Goal: Task Accomplishment & Management: Manage account settings

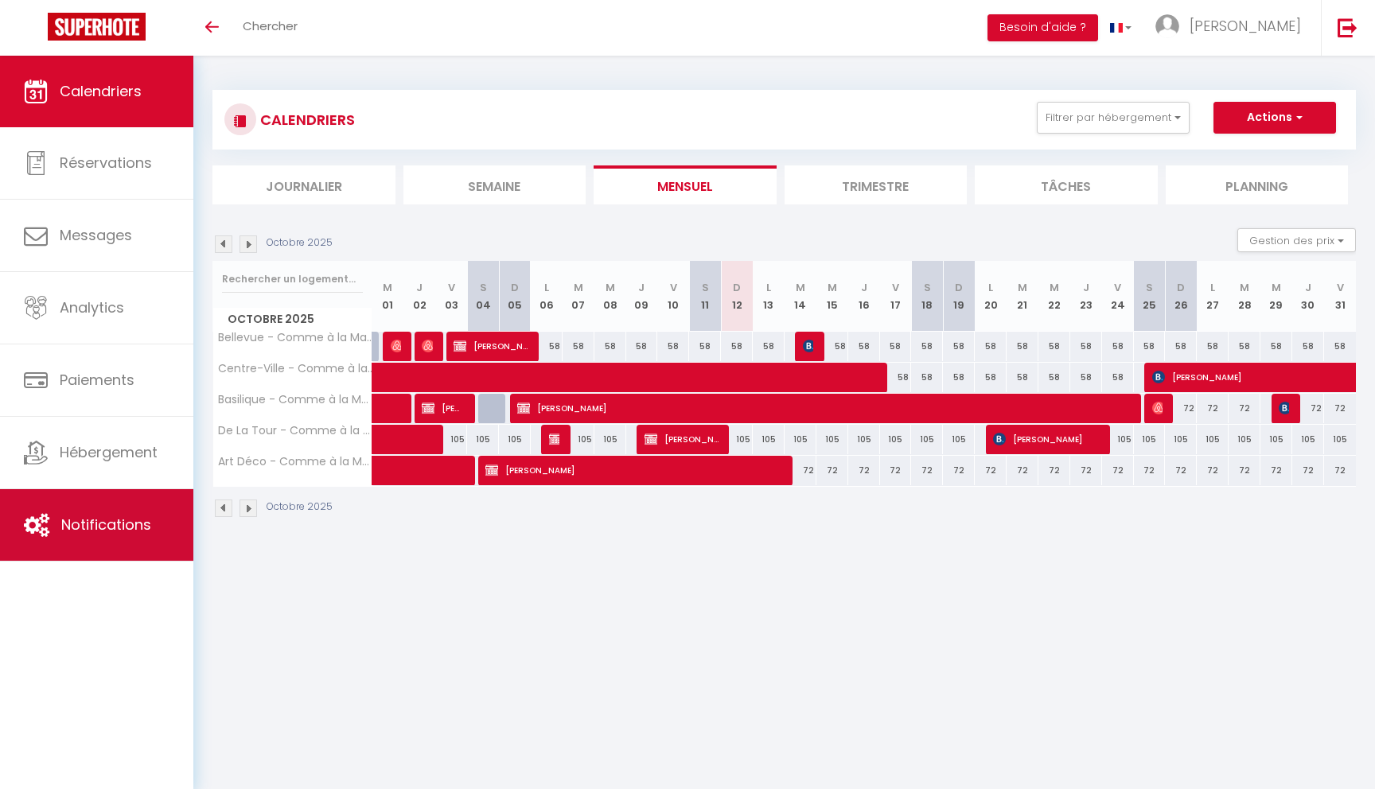
click at [98, 523] on span "Notifications" at bounding box center [106, 525] width 90 height 20
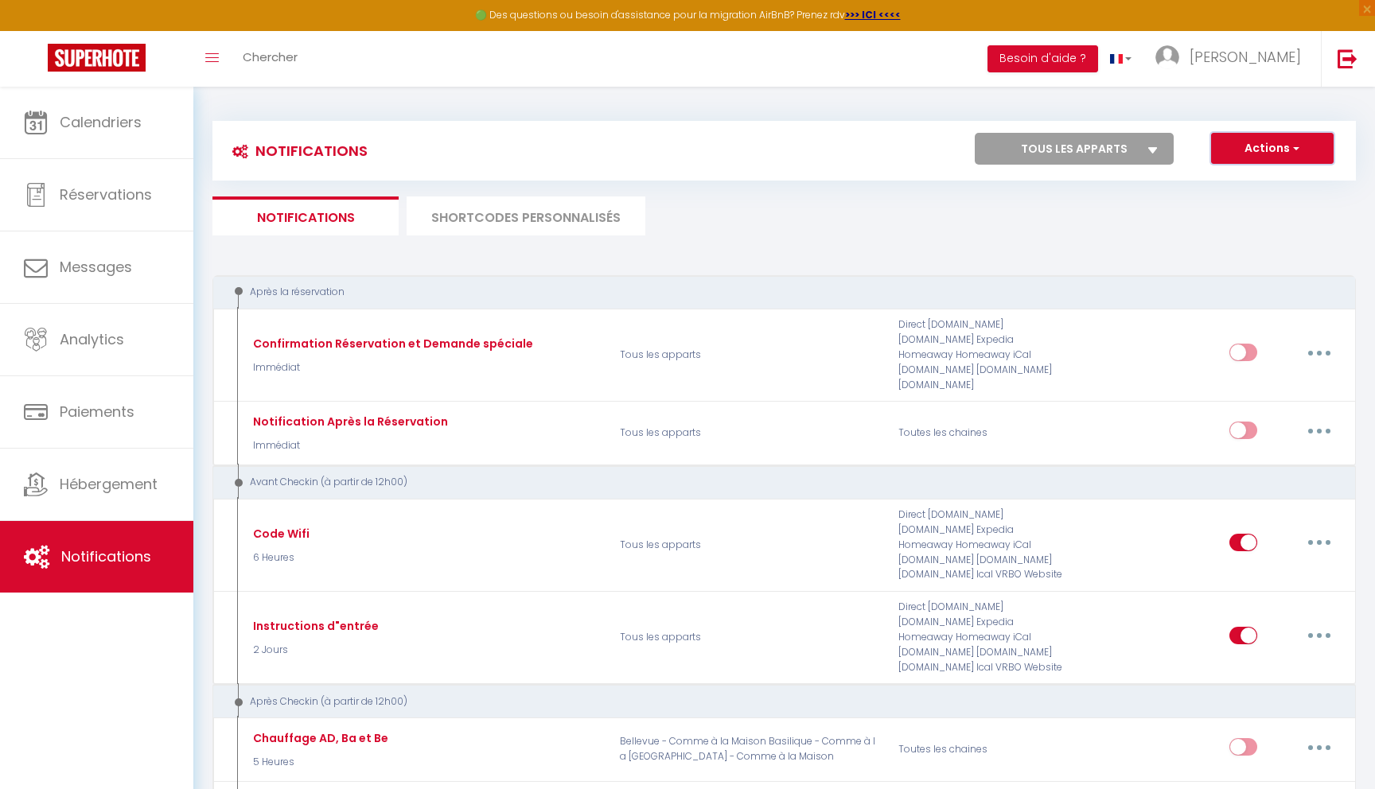
click at [1268, 147] on button "Actions" at bounding box center [1272, 149] width 123 height 32
click at [545, 212] on li "SHORTCODES PERSONNALISÉS" at bounding box center [526, 215] width 239 height 39
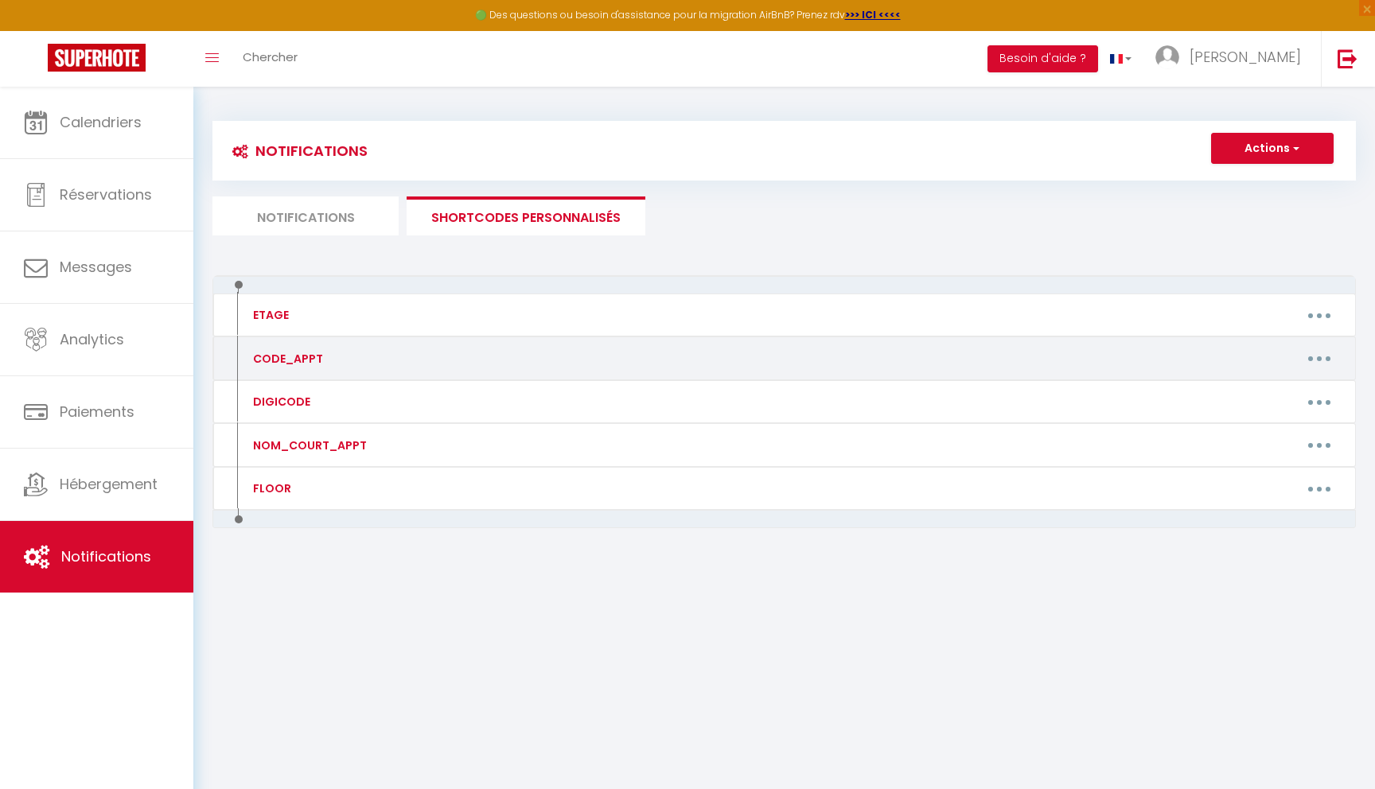
click at [1313, 360] on button "button" at bounding box center [1319, 358] width 45 height 25
click at [1247, 392] on link "Editer" at bounding box center [1278, 394] width 118 height 27
type input "CODE_APPT"
type textarea "Code boite à clés"
type textarea "7601"
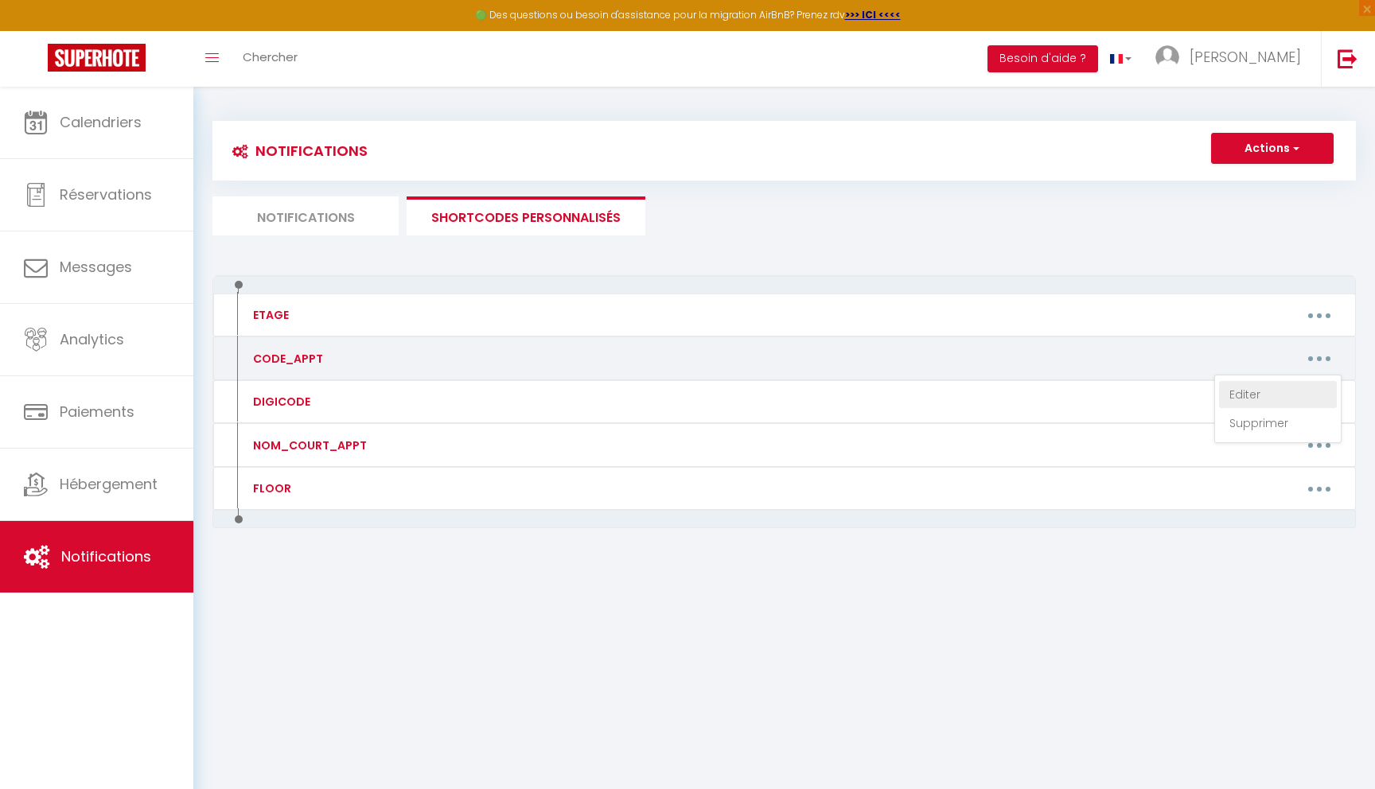
type textarea "0013"
type textarea "3601"
type textarea "3902"
type textarea "1720"
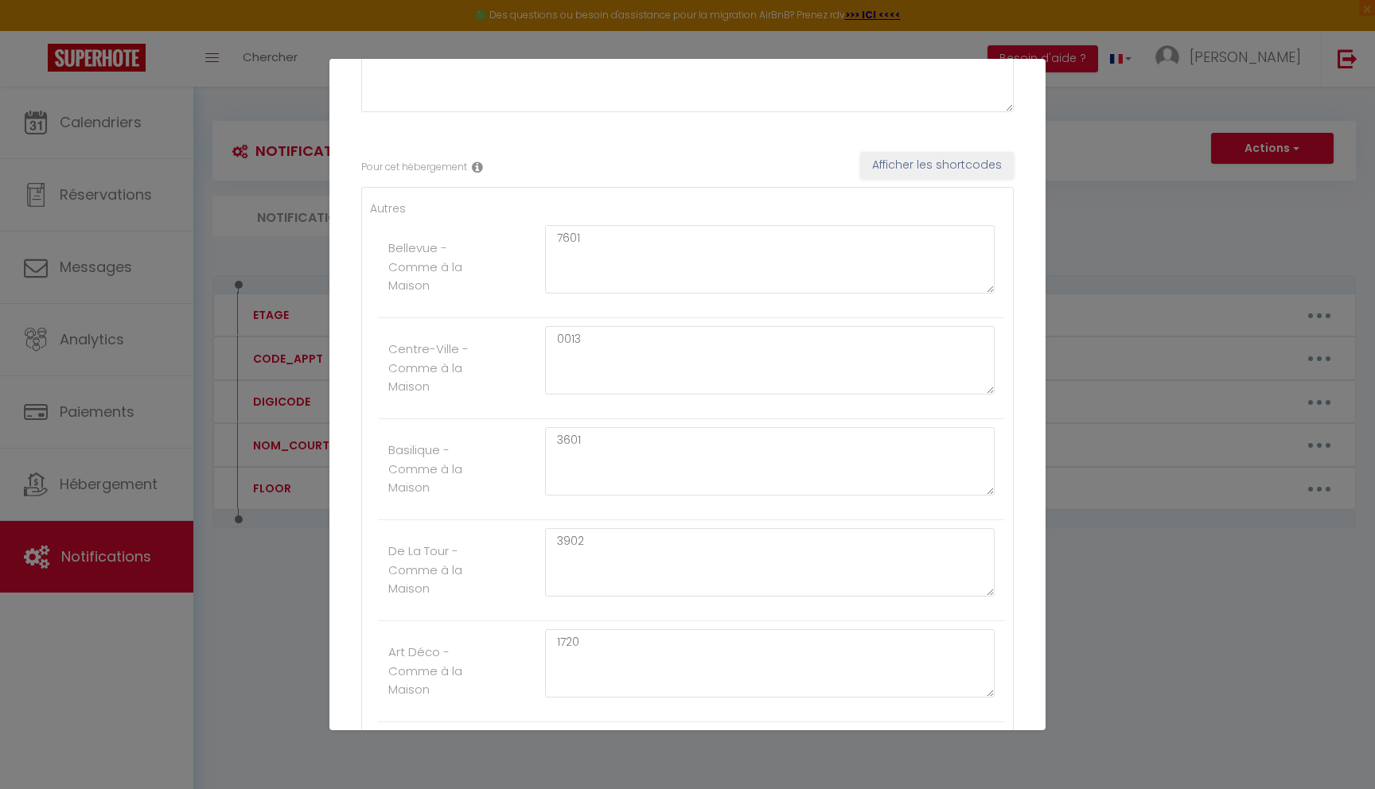
scroll to position [220, 0]
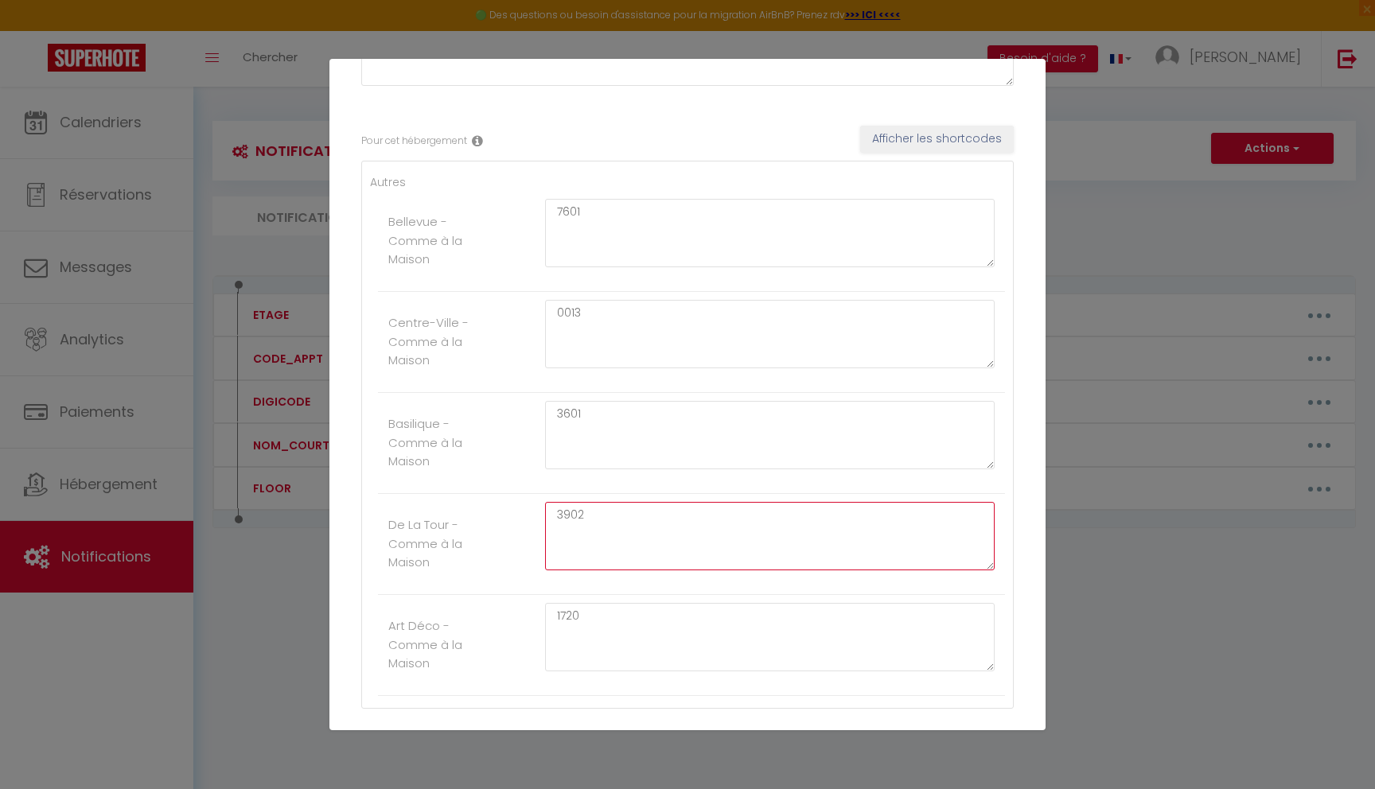
drag, startPoint x: 597, startPoint y: 518, endPoint x: 478, endPoint y: 512, distance: 118.7
click at [478, 513] on li "De La Tour - Comme à la Maison 3902" at bounding box center [691, 544] width 627 height 101
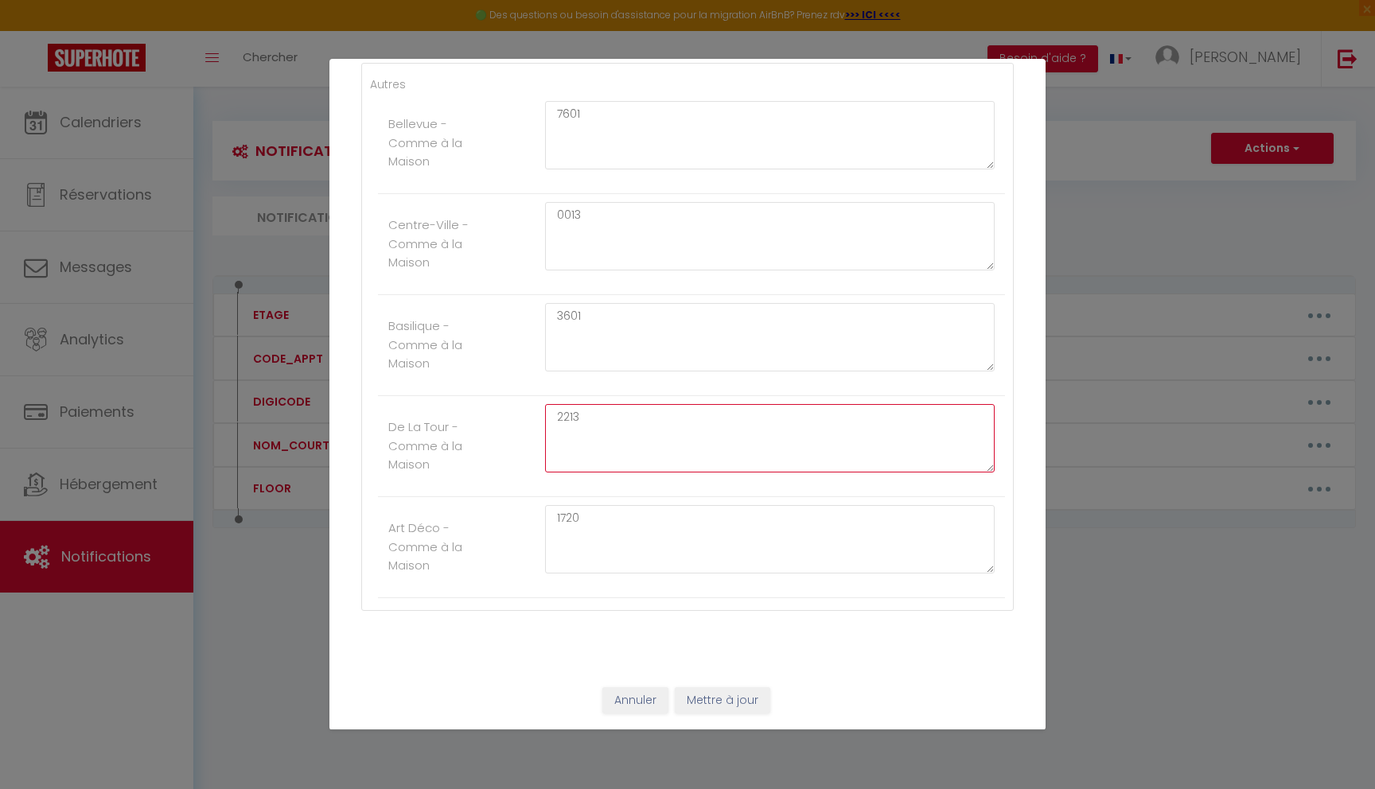
type textarea "2213"
click at [722, 710] on button "Mettre à jour" at bounding box center [722, 700] width 95 height 27
